Goal: Communication & Community: Answer question/provide support

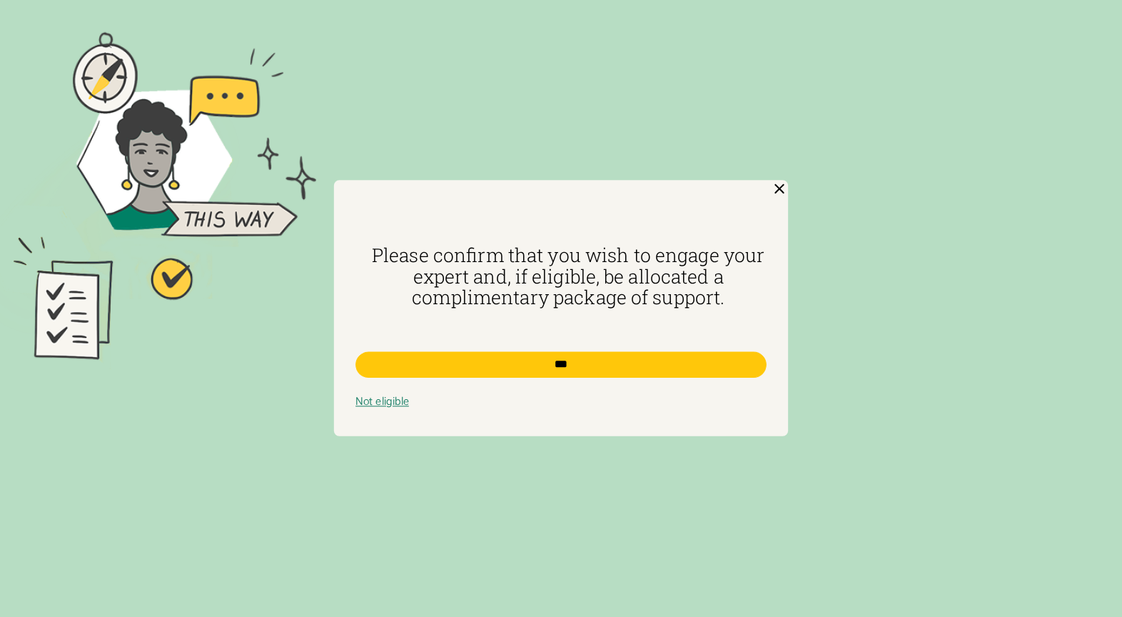
drag, startPoint x: 550, startPoint y: 363, endPoint x: 620, endPoint y: 220, distance: 159.3
click at [550, 363] on input "***" at bounding box center [561, 365] width 411 height 26
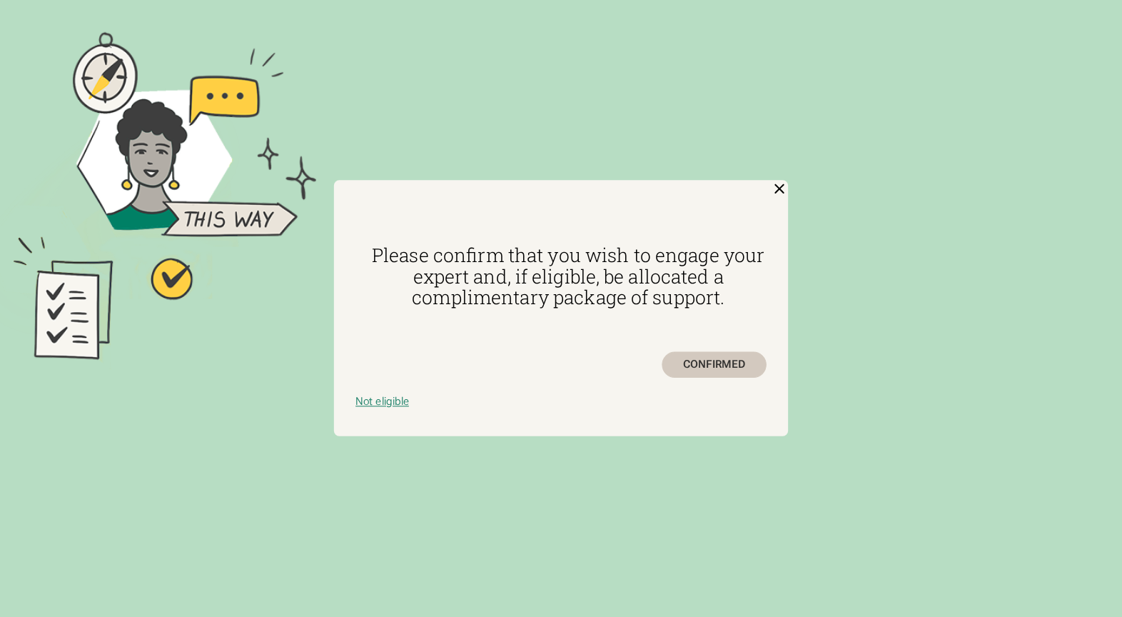
click at [717, 368] on div "CONFIRMED" at bounding box center [714, 365] width 105 height 26
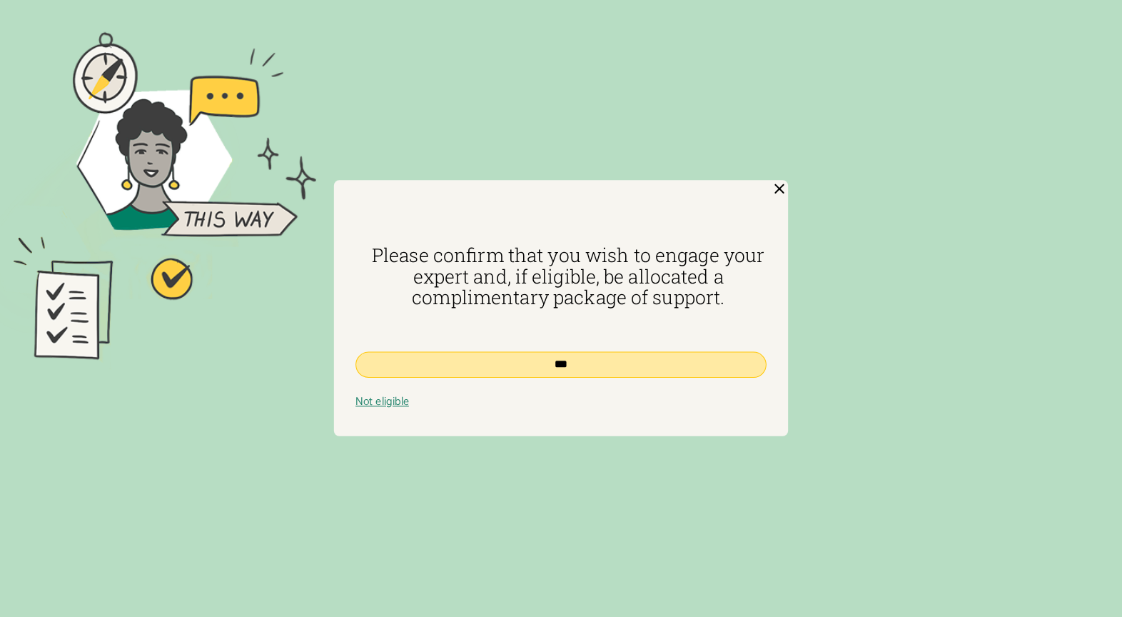
click at [540, 376] on input "***" at bounding box center [561, 365] width 411 height 26
